Goal: Task Accomplishment & Management: Manage account settings

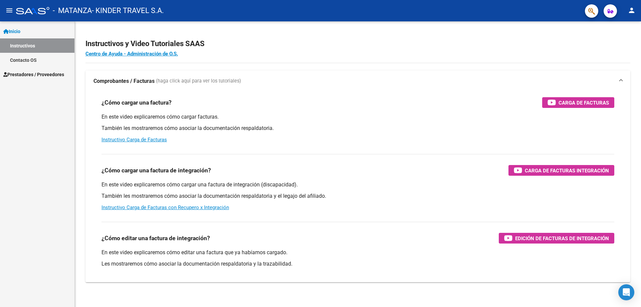
click at [31, 72] on span "Prestadores / Proveedores" at bounding box center [33, 74] width 61 height 7
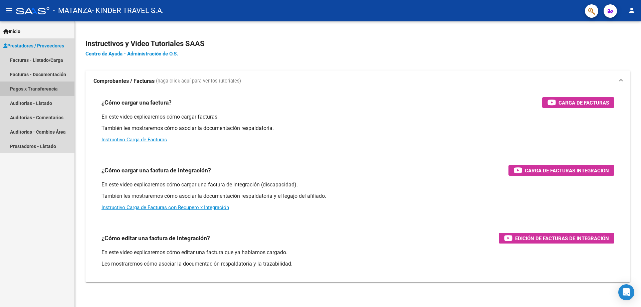
click at [48, 88] on link "Pagos x Transferencia" at bounding box center [37, 88] width 74 height 14
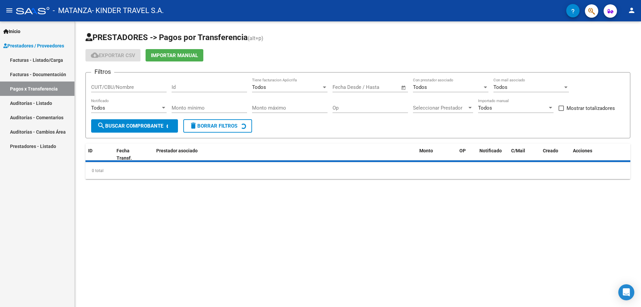
click at [53, 76] on link "Facturas - Documentación" at bounding box center [37, 74] width 74 height 14
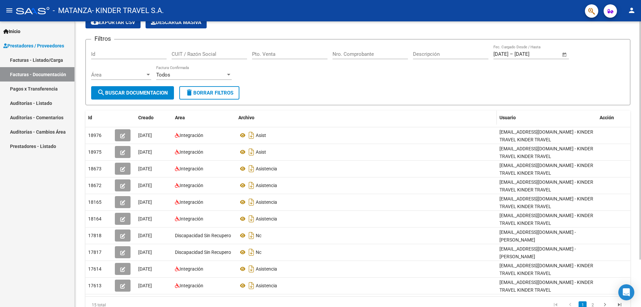
scroll to position [57, 0]
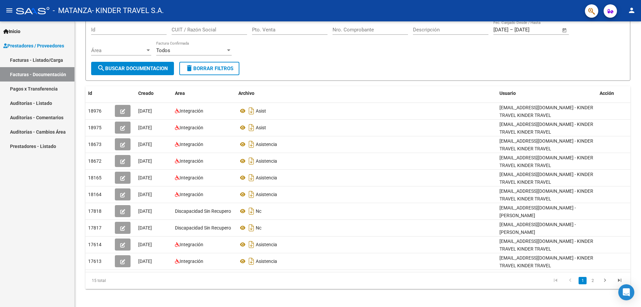
click at [38, 62] on link "Facturas - Listado/Carga" at bounding box center [37, 60] width 74 height 14
